Goal: Task Accomplishment & Management: Use online tool/utility

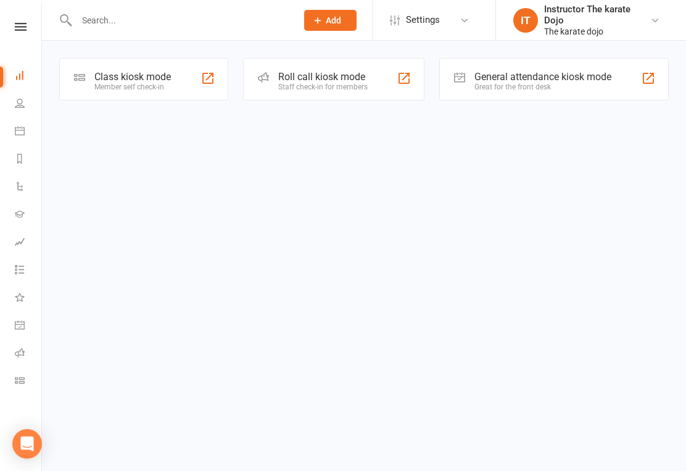
click at [144, 75] on div "Class kiosk mode" at bounding box center [132, 77] width 76 height 12
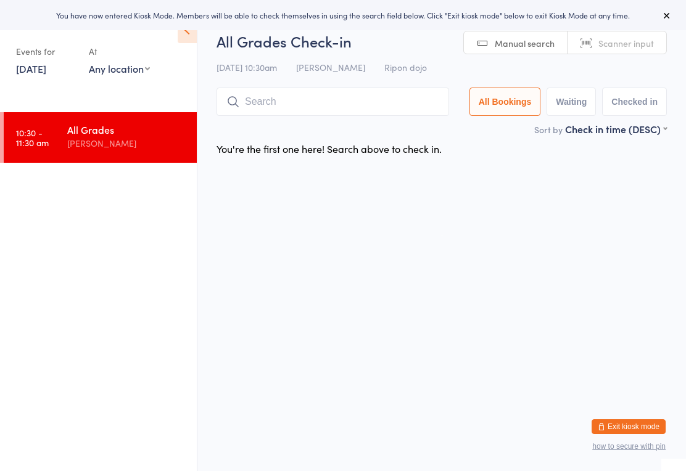
click at [276, 98] on input "search" at bounding box center [332, 102] width 232 height 28
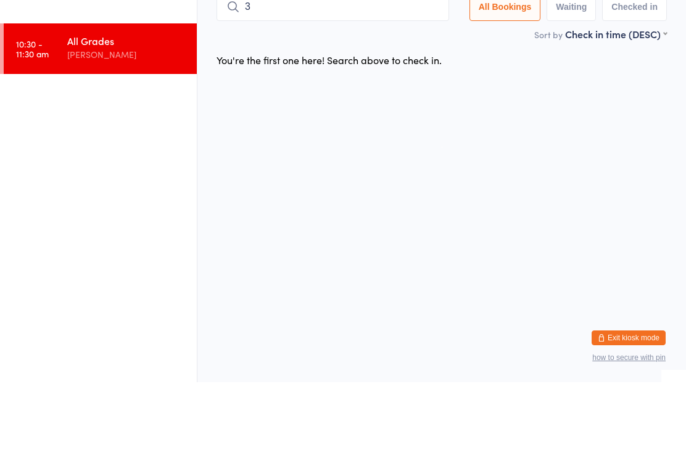
type input "34"
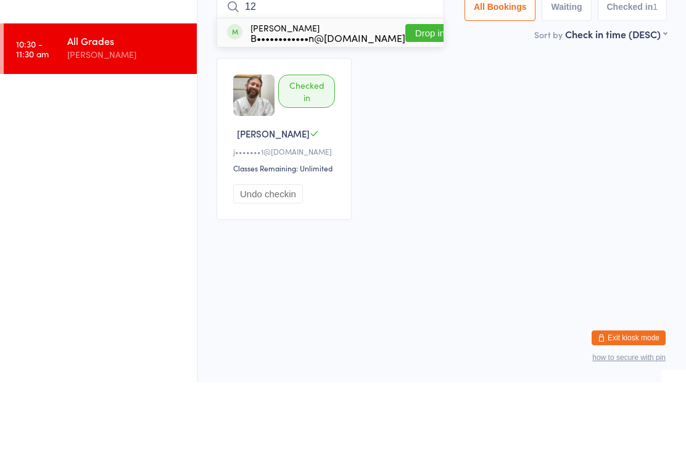
type input "120"
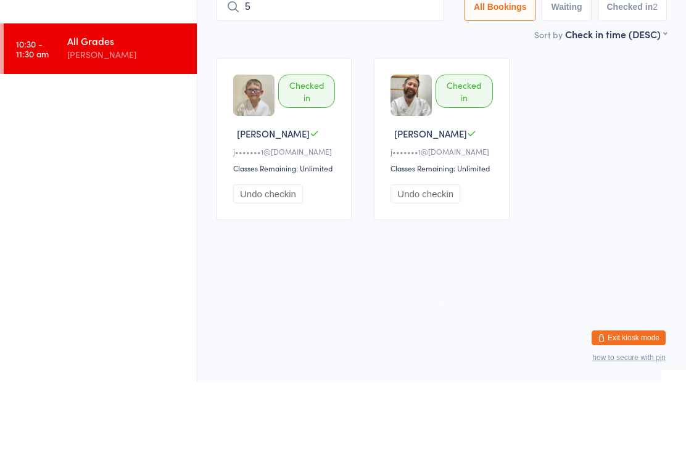
type input "58"
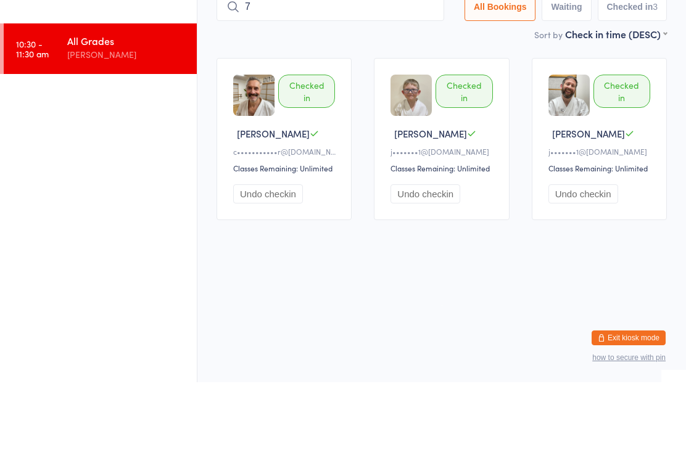
type input "75"
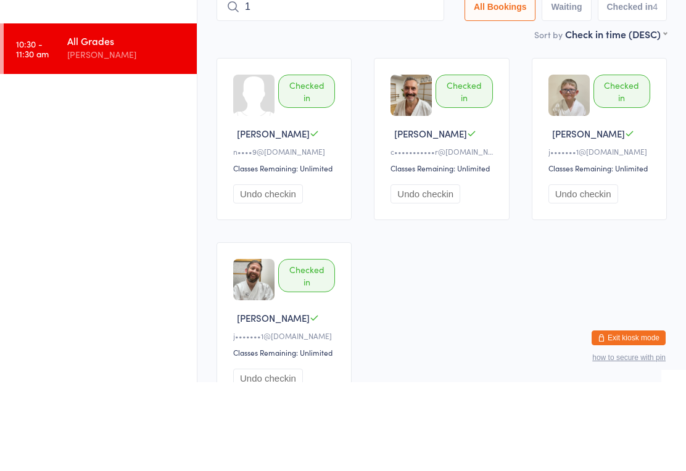
type input "11"
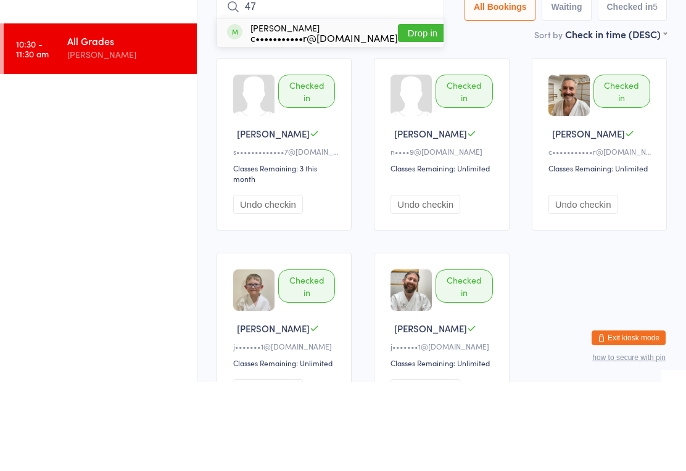
type input "47"
click at [402, 113] on button "Drop in" at bounding box center [422, 122] width 49 height 18
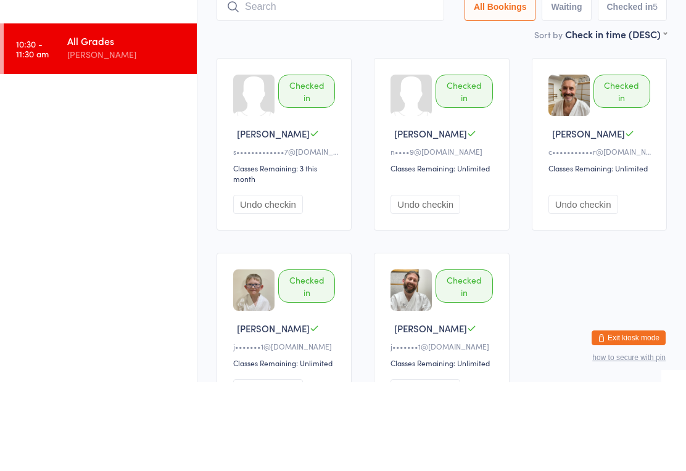
scroll to position [89, 0]
